Goal: Find contact information: Find contact information

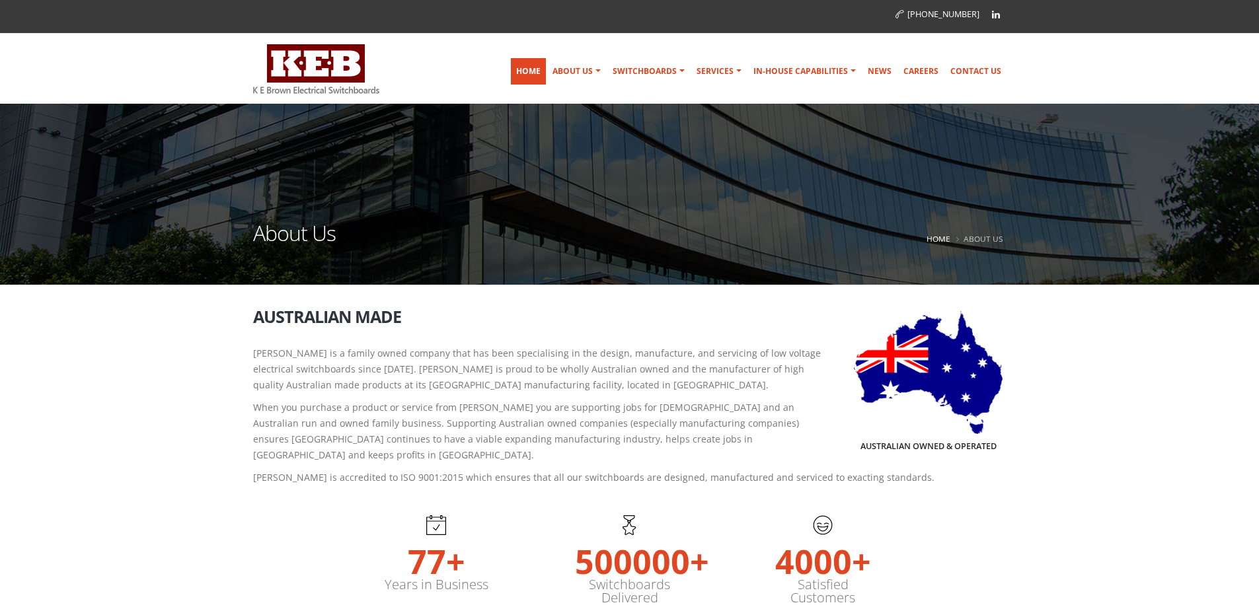
click at [535, 69] on link "Home" at bounding box center [528, 71] width 35 height 26
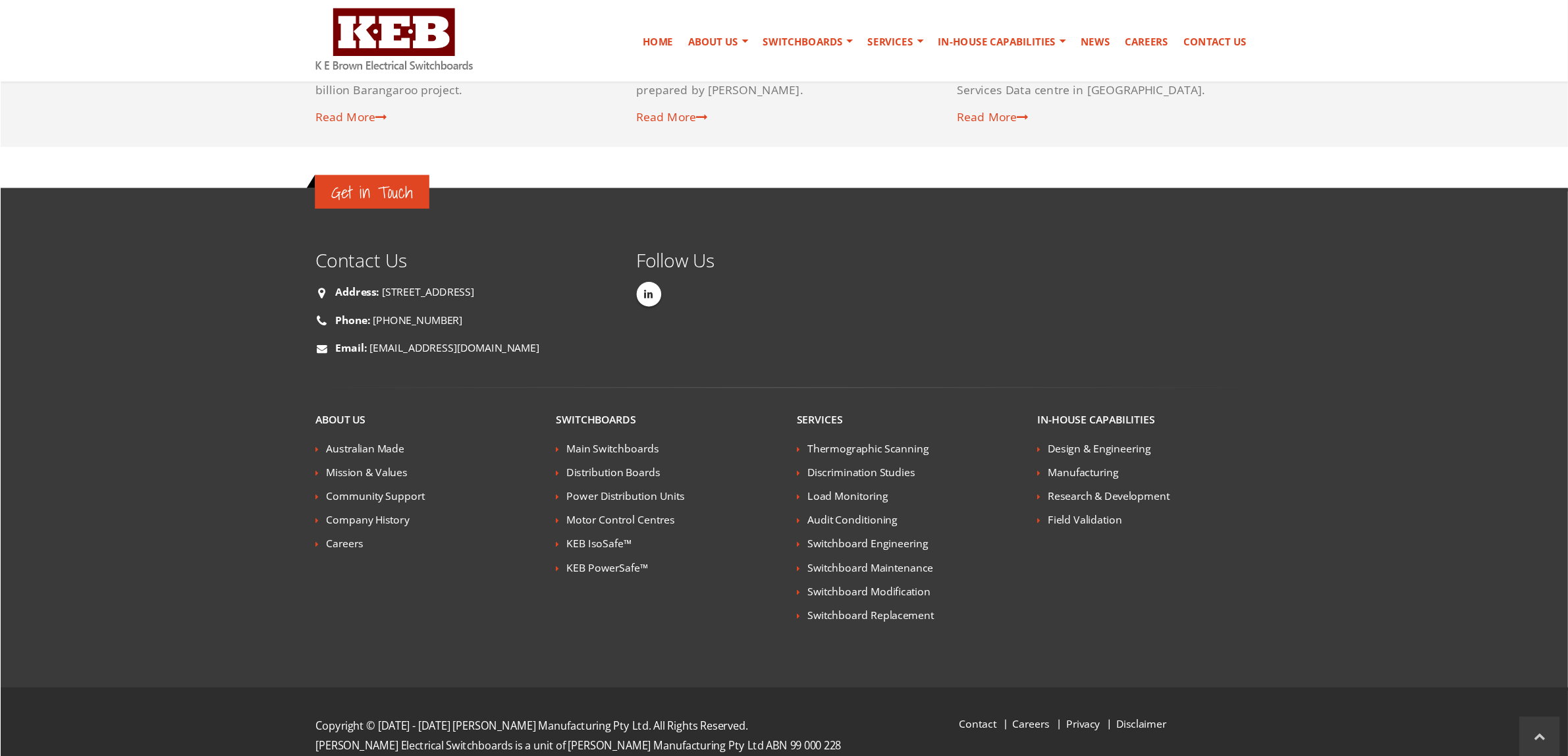
scroll to position [2249, 0]
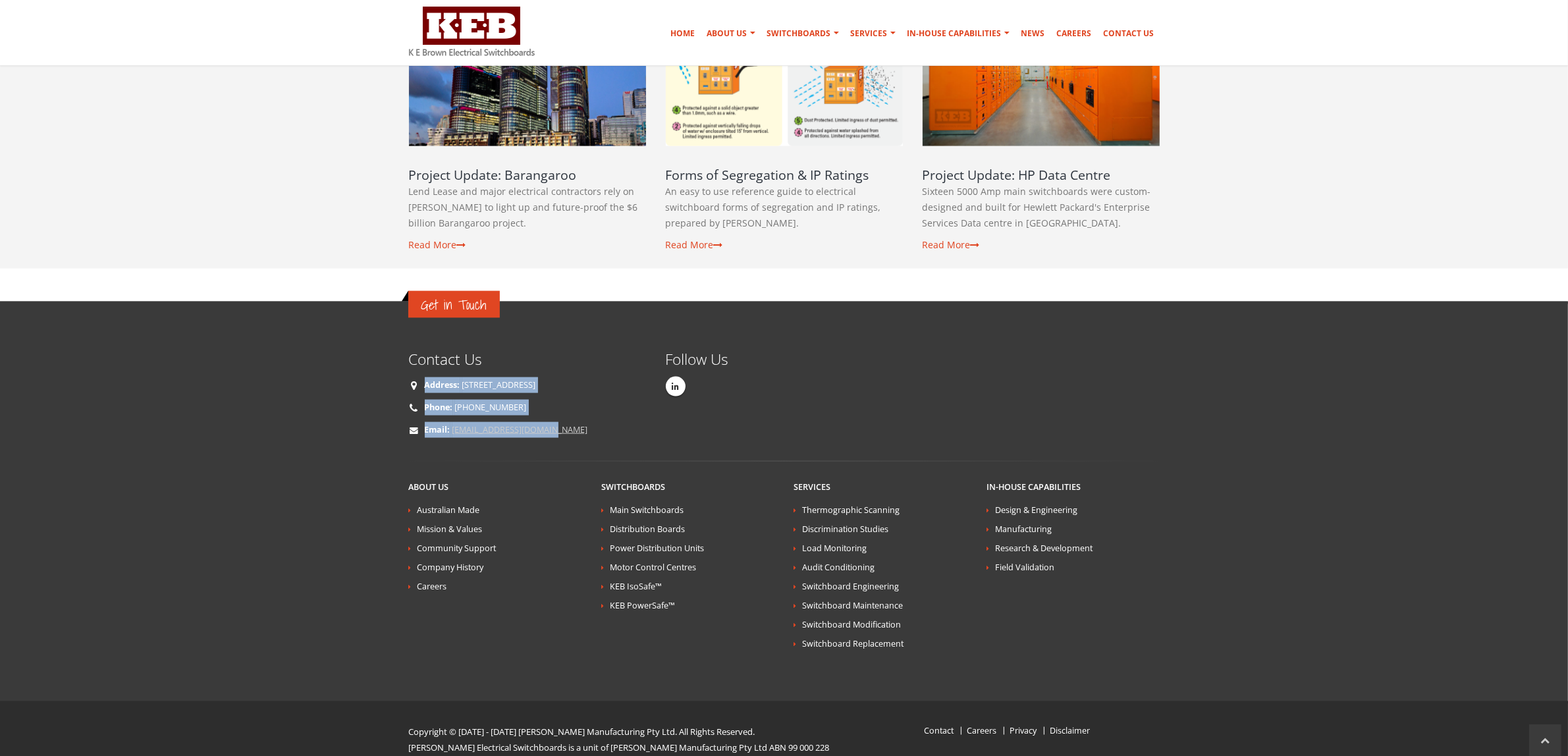
drag, startPoint x: 446, startPoint y: 217, endPoint x: 551, endPoint y: 409, distance: 218.8
drag, startPoint x: 698, startPoint y: 426, endPoint x: 704, endPoint y: 401, distance: 25.7
click at [704, 401] on div "Get in Touch Contact Us Address: [STREET_ADDRESS] Phone: [PHONE_NUMBER] Email: …" at bounding box center [784, 405] width 771 height 111
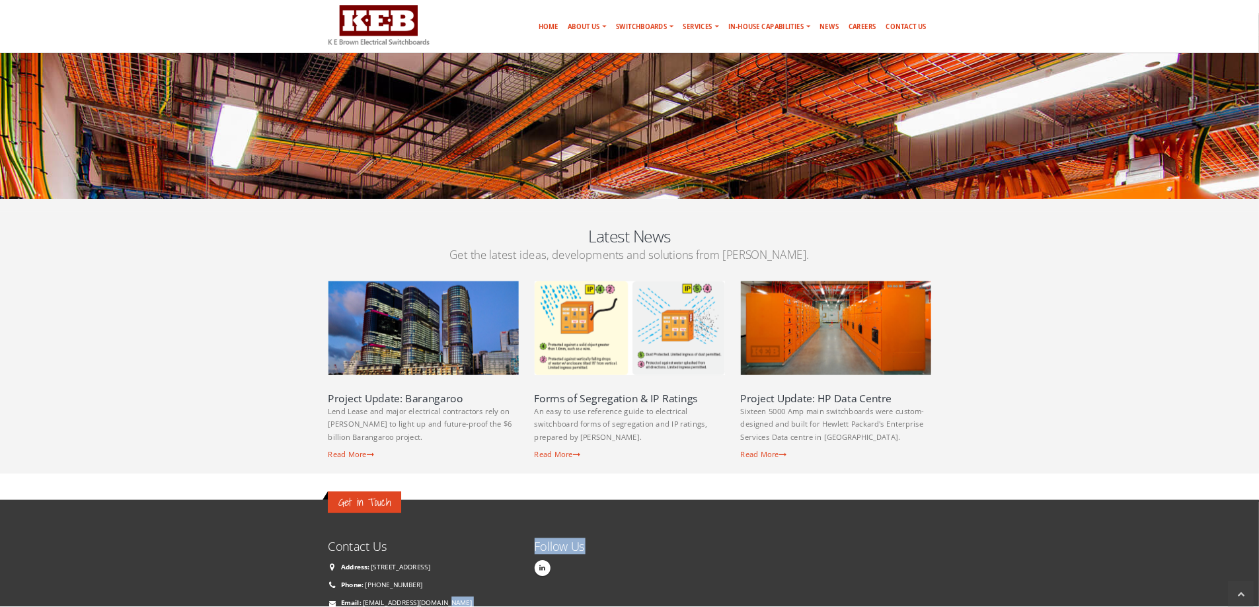
scroll to position [1933, 0]
